Goal: Task Accomplishment & Management: Complete application form

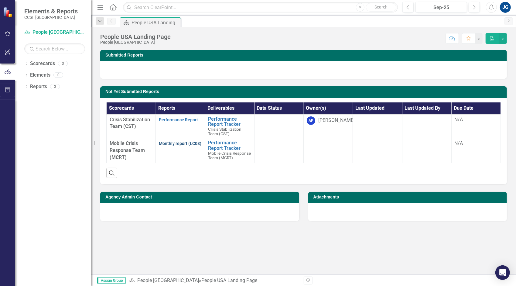
click at [179, 144] on link "Monthly report (LC08)" at bounding box center [180, 143] width 43 height 5
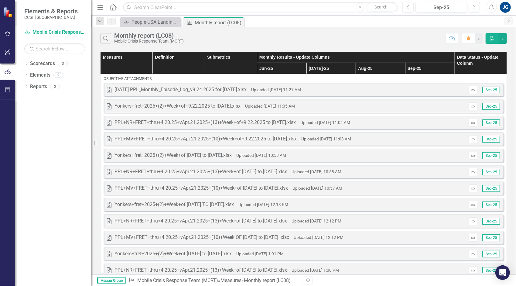
click at [479, 10] on button "Next" at bounding box center [474, 7] width 11 height 11
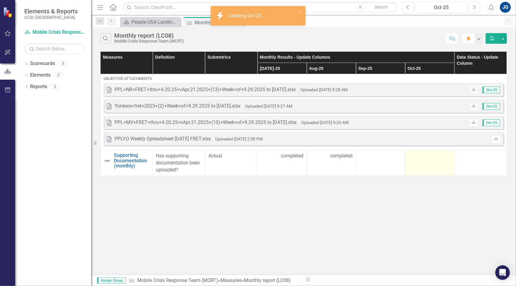
click at [416, 154] on div at bounding box center [429, 155] width 43 height 7
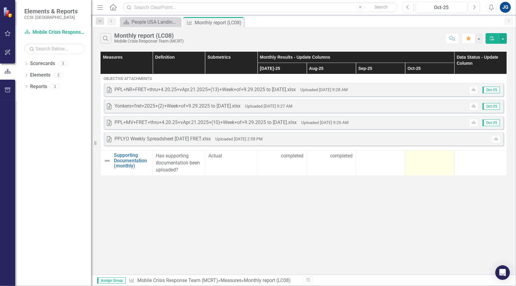
click at [416, 154] on div at bounding box center [429, 155] width 43 height 7
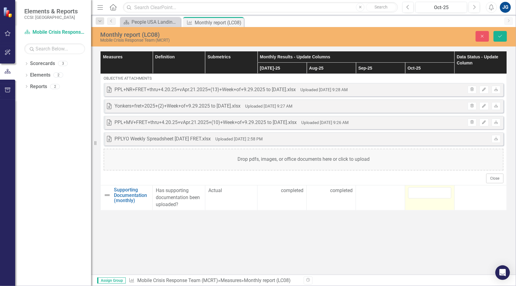
click at [416, 154] on div "Drop pdfs, images, or office documents here or click to upload" at bounding box center [304, 159] width 400 height 22
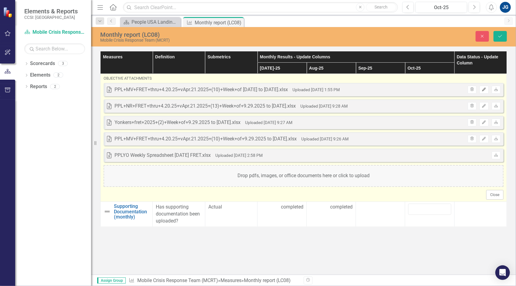
click at [485, 87] on icon "button" at bounding box center [484, 89] width 4 height 4
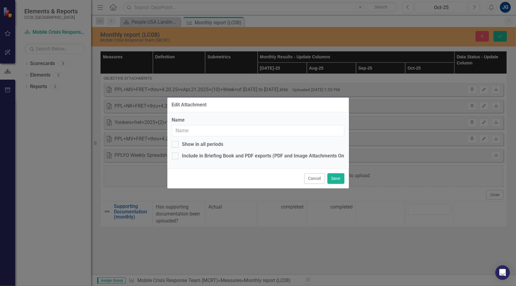
type input "PPL+MV+FRET+thru+4.20.25+vApr.21.2025+(10)+Week+of [DATE] to [DATE].xlsx"
click at [216, 147] on div "Show in all periods" at bounding box center [202, 144] width 41 height 7
click at [176, 145] on input "Show in all periods" at bounding box center [174, 143] width 4 height 4
checkbox input "false"
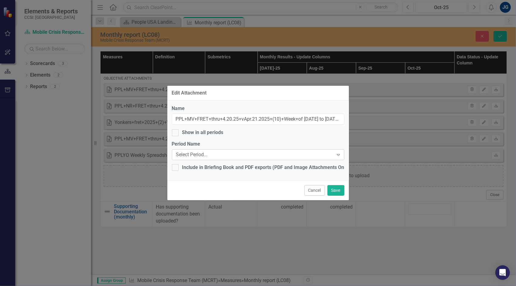
click at [216, 152] on div "Select Period..." at bounding box center [255, 154] width 158 height 7
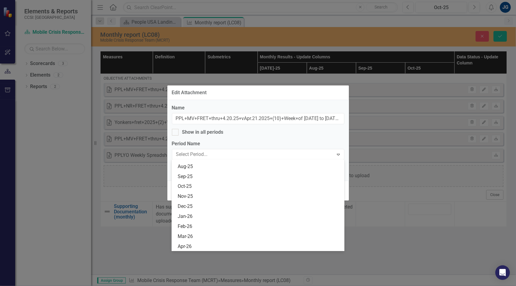
scroll to position [1063, 0]
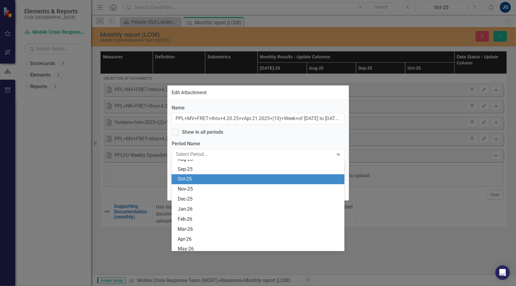
click at [200, 180] on div "Oct-25" at bounding box center [259, 179] width 163 height 7
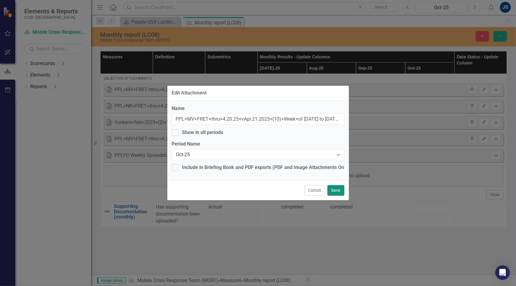
click at [333, 187] on button "Save" at bounding box center [335, 190] width 17 height 11
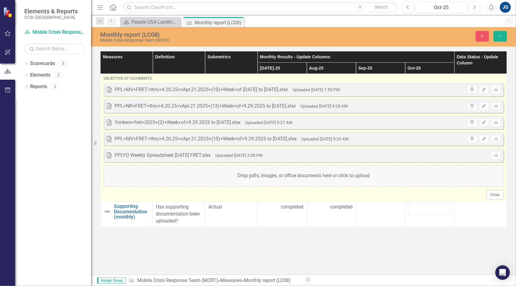
click at [433, 176] on div "Drop pdfs, images, or office documents here or click to upload" at bounding box center [304, 176] width 400 height 22
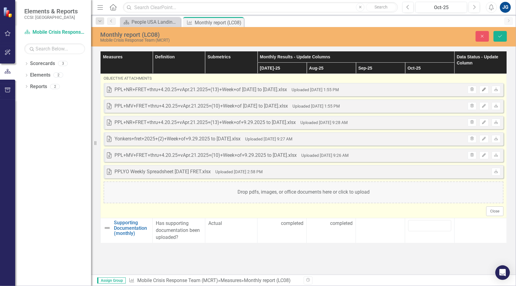
click at [485, 92] on button "Edit" at bounding box center [483, 90] width 9 height 8
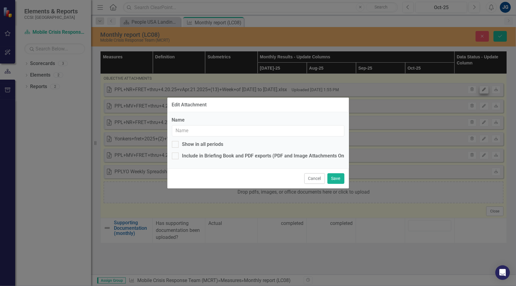
type input "PPL+NR+FRET+thru+4.20.25+vApr.21.2025+(13)+Week+of [DATE] to [DATE].xlsx"
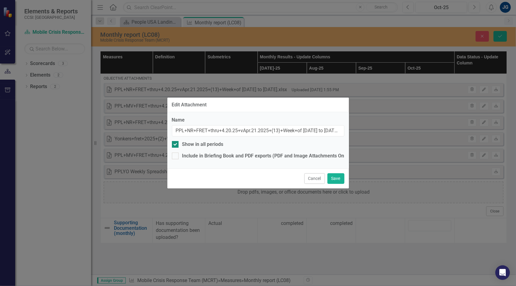
click at [202, 143] on div "Show in all periods" at bounding box center [202, 144] width 41 height 7
click at [176, 143] on input "Show in all periods" at bounding box center [174, 143] width 4 height 4
checkbox input "false"
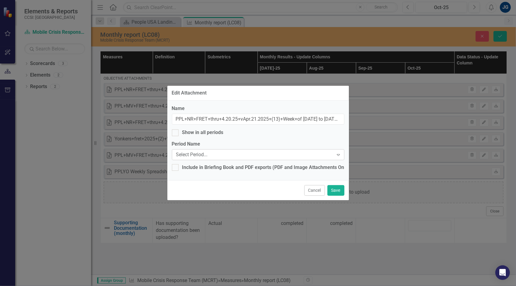
click at [202, 154] on div "Select Period..." at bounding box center [255, 154] width 158 height 7
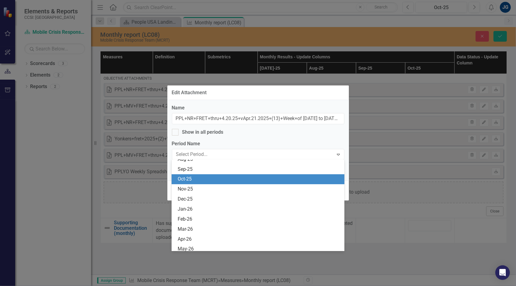
click at [196, 180] on div "Oct-25" at bounding box center [259, 179] width 163 height 7
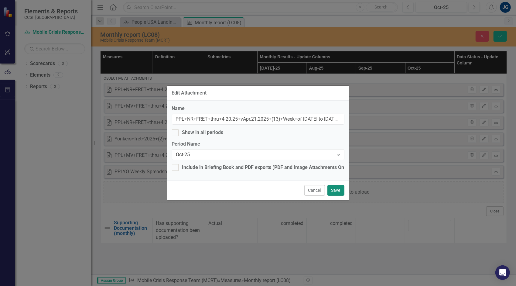
click at [334, 187] on button "Save" at bounding box center [335, 190] width 17 height 11
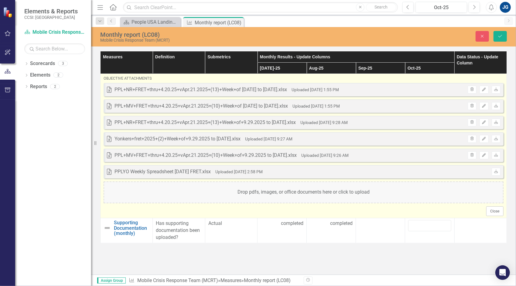
click at [334, 187] on div "Drop pdfs, images, or office documents here or click to upload" at bounding box center [304, 192] width 400 height 22
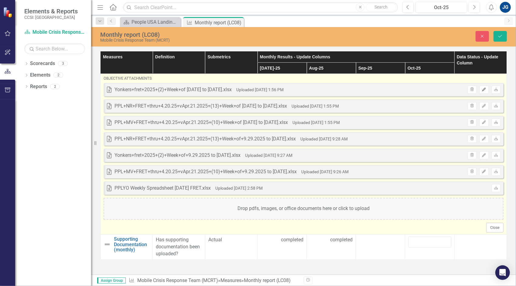
click at [487, 90] on button "Edit" at bounding box center [483, 90] width 9 height 8
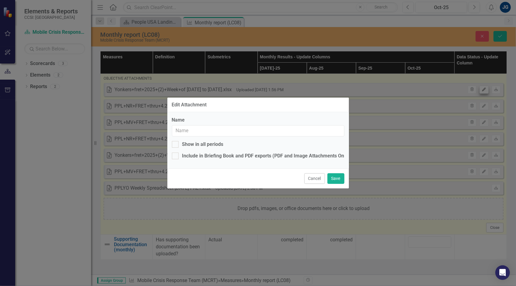
type input "Yonkers+fret+2025+(2)+Week+of [DATE] to [DATE].xlsx"
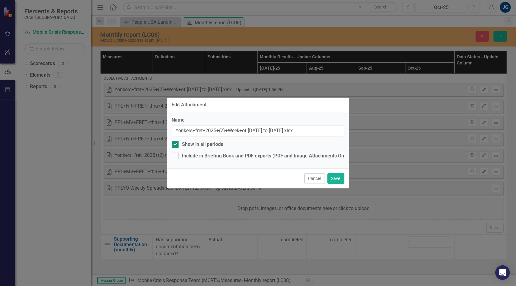
click at [210, 145] on div "Show in all periods" at bounding box center [202, 144] width 41 height 7
click at [176, 145] on input "Show in all periods" at bounding box center [174, 143] width 4 height 4
checkbox input "false"
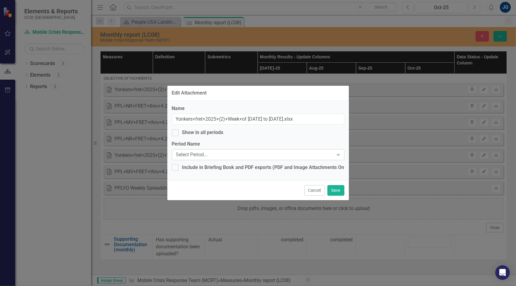
click at [209, 155] on div "Select Period..." at bounding box center [255, 154] width 158 height 7
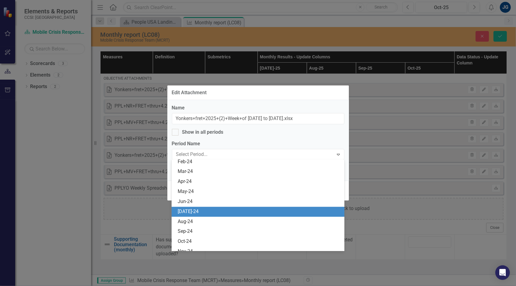
scroll to position [1032, 0]
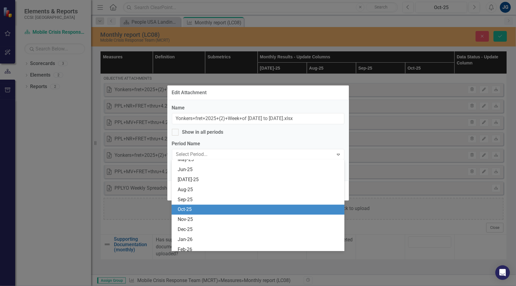
click at [230, 208] on div "Oct-25" at bounding box center [259, 209] width 163 height 7
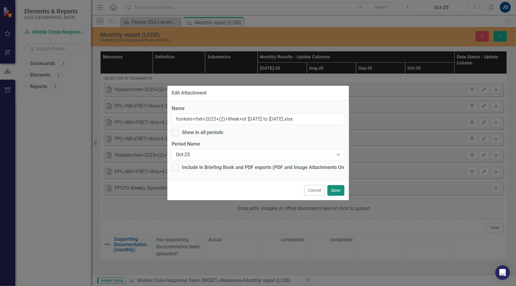
click at [339, 188] on button "Save" at bounding box center [335, 190] width 17 height 11
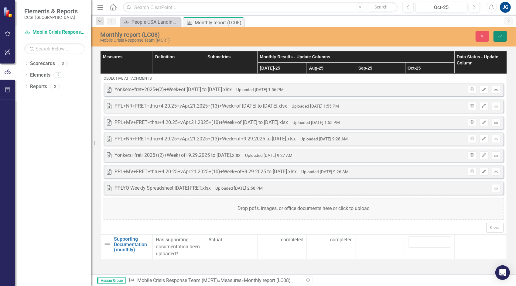
click at [506, 36] on button "Save" at bounding box center [499, 36] width 13 height 11
